Goal: Task Accomplishment & Management: Use online tool/utility

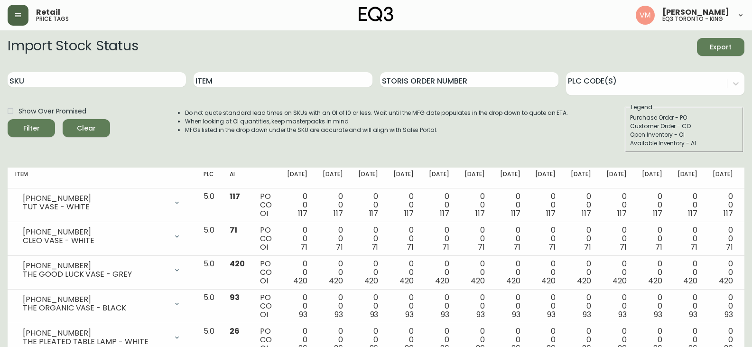
click at [19, 12] on icon "button" at bounding box center [18, 15] width 8 height 8
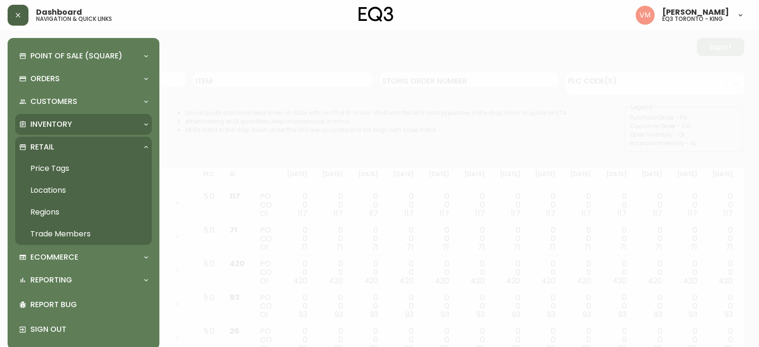
click at [53, 121] on p "Inventory" at bounding box center [51, 124] width 42 height 10
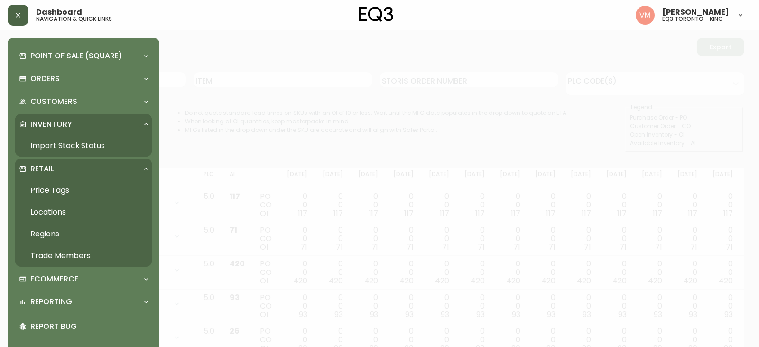
click at [93, 146] on link "Import Stock Status" at bounding box center [83, 146] width 137 height 22
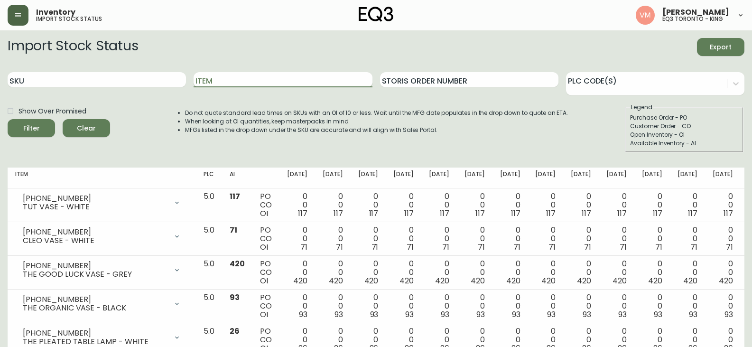
click at [260, 79] on input "Item" at bounding box center [283, 79] width 178 height 15
type input "SAGE"
click at [8, 119] on button "Filter" at bounding box center [31, 128] width 47 height 18
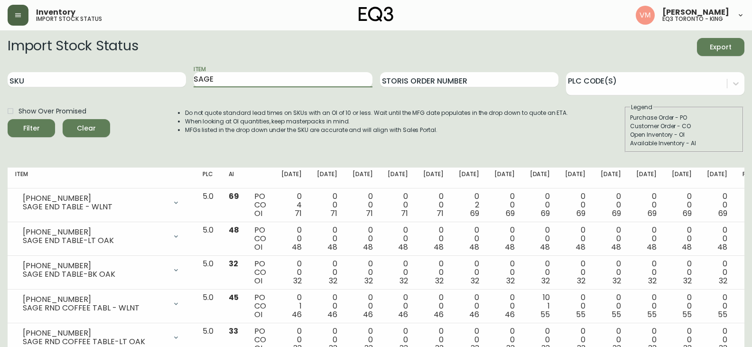
drag, startPoint x: 222, startPoint y: 79, endPoint x: 179, endPoint y: 67, distance: 45.3
click at [179, 67] on div "SKU Item SAGE Storis Order Number PLC Code(s)" at bounding box center [376, 80] width 737 height 31
click at [8, 119] on button "Filter" at bounding box center [31, 128] width 47 height 18
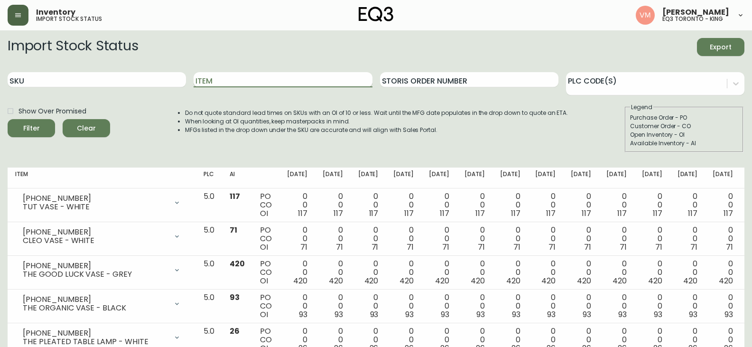
click at [222, 81] on input "Item" at bounding box center [283, 79] width 178 height 15
type input "BON"
click at [8, 119] on button "Filter" at bounding box center [31, 128] width 47 height 18
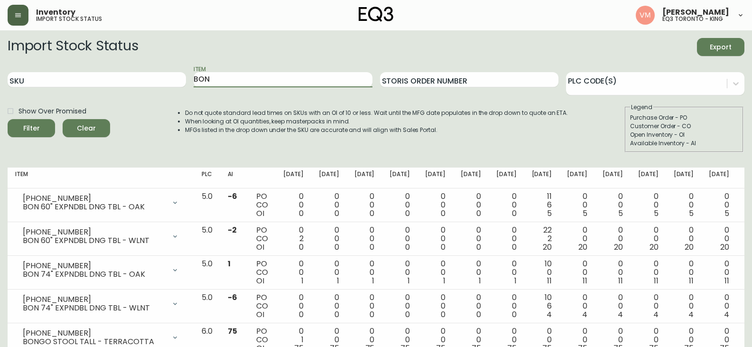
drag, startPoint x: 229, startPoint y: 75, endPoint x: 134, endPoint y: 69, distance: 94.6
click at [134, 69] on div "SKU Item BON Storis Order Number PLC Code(s)" at bounding box center [376, 80] width 737 height 31
click at [285, 87] on div "Item" at bounding box center [283, 80] width 178 height 31
click at [285, 82] on input "Item" at bounding box center [283, 79] width 178 height 15
type input "[PERSON_NAME]"
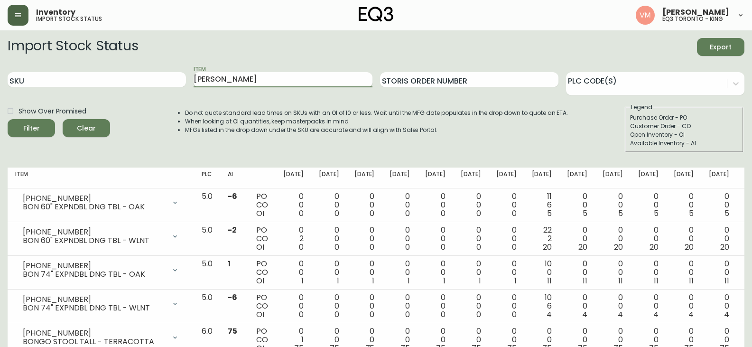
click at [8, 119] on button "Filter" at bounding box center [31, 128] width 47 height 18
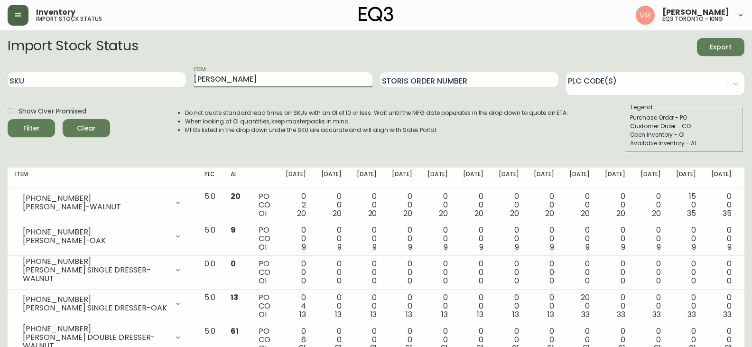
drag, startPoint x: 265, startPoint y: 75, endPoint x: 133, endPoint y: 69, distance: 131.6
click at [133, 69] on div "SKU Item [PERSON_NAME] Order Number PLC Code(s)" at bounding box center [376, 80] width 737 height 31
click at [39, 84] on input "SKU" at bounding box center [97, 79] width 178 height 15
paste input "[PHONE_NUMBER]"
click at [8, 119] on button "Filter" at bounding box center [31, 128] width 47 height 18
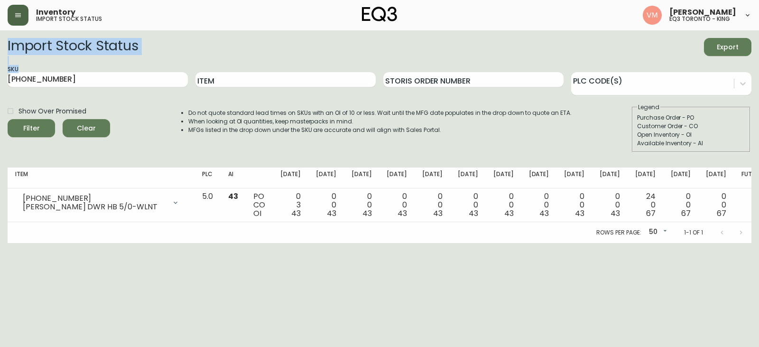
drag, startPoint x: 129, startPoint y: 72, endPoint x: 0, endPoint y: 64, distance: 128.8
click at [0, 64] on main "Import Stock Status Export SKU [PHONE_NUMBER] Item Storis Order Number PLC Code…" at bounding box center [379, 136] width 759 height 212
click at [70, 84] on input "[PHONE_NUMBER]" at bounding box center [98, 79] width 180 height 15
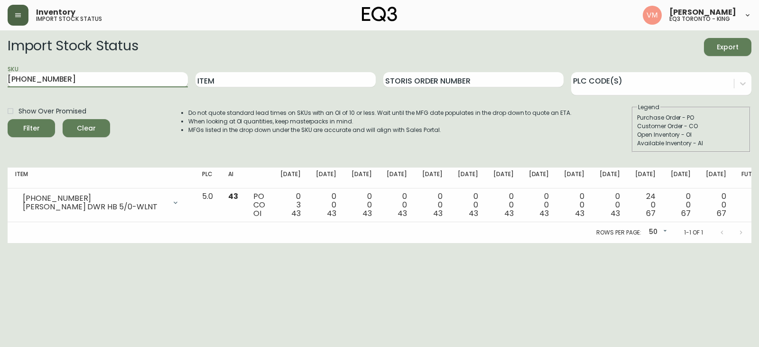
click at [70, 84] on input "[PHONE_NUMBER]" at bounding box center [98, 79] width 180 height 15
paste input "45"
click at [8, 119] on button "Filter" at bounding box center [31, 128] width 47 height 18
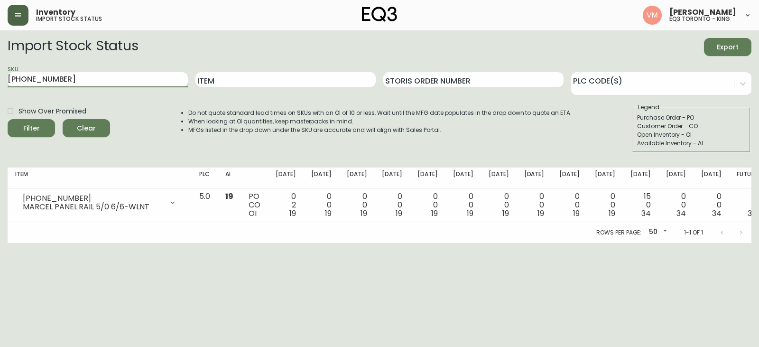
click at [91, 87] on input "[PHONE_NUMBER]" at bounding box center [98, 79] width 180 height 15
drag, startPoint x: 85, startPoint y: 82, endPoint x: 0, endPoint y: 71, distance: 86.1
click at [0, 71] on main "Import Stock Status Export SKU [PHONE_NUMBER] Item Storis Order Number PLC Code…" at bounding box center [379, 136] width 759 height 212
paste input "12"
type input "[PHONE_NUMBER]"
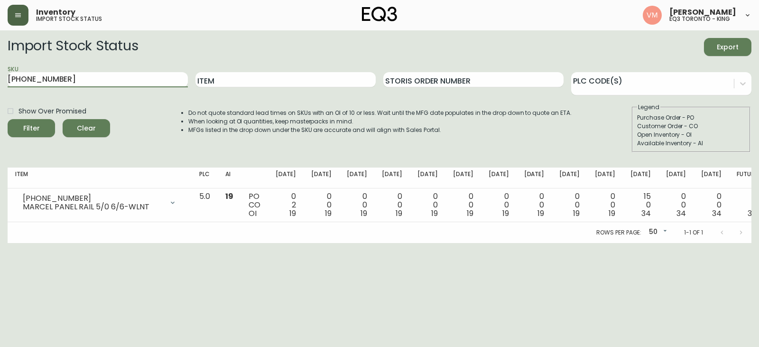
click at [8, 119] on button "Filter" at bounding box center [31, 128] width 47 height 18
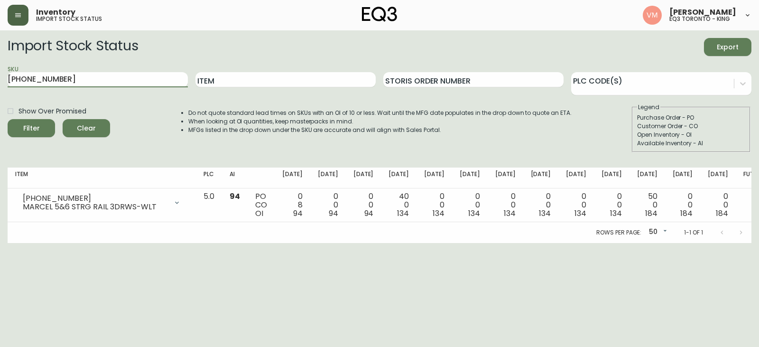
click at [20, 10] on button "button" at bounding box center [18, 15] width 21 height 21
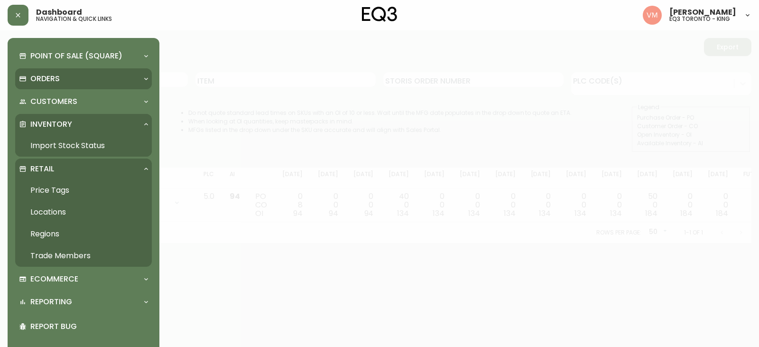
click at [76, 81] on div "Orders" at bounding box center [79, 79] width 120 height 10
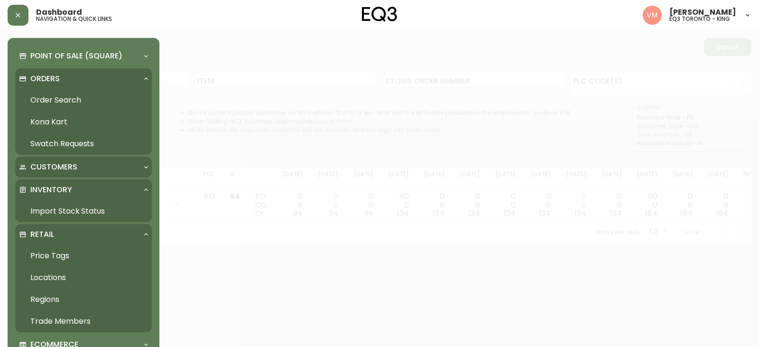
click at [93, 157] on div "Customers" at bounding box center [83, 167] width 137 height 21
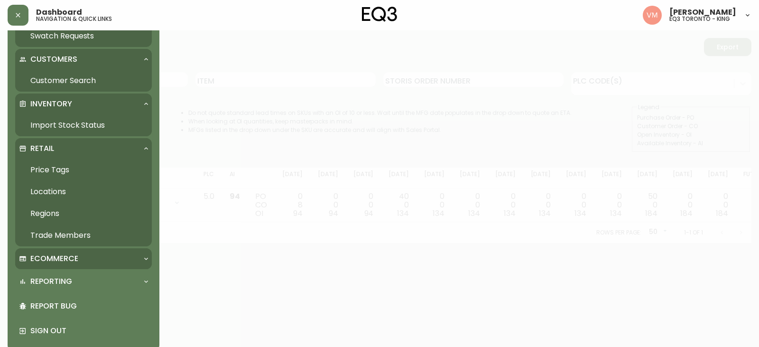
scroll to position [119, 0]
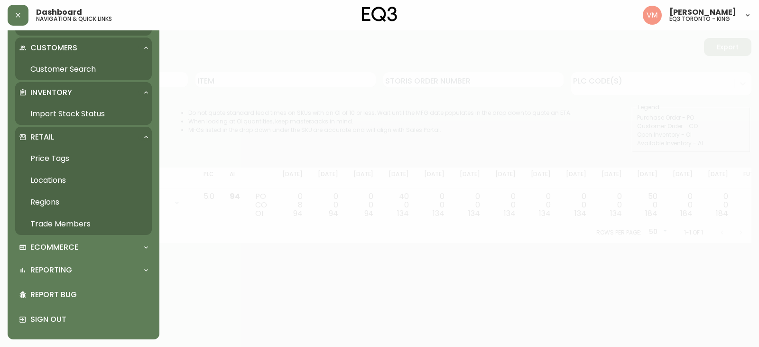
click at [85, 115] on link "Import Stock Status" at bounding box center [83, 114] width 137 height 22
